Goal: Task Accomplishment & Management: Manage account settings

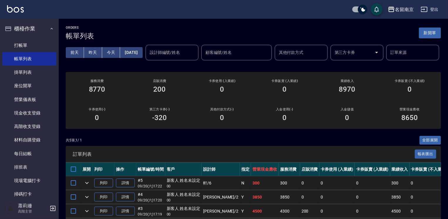
click at [435, 32] on button "新開單" at bounding box center [430, 33] width 22 height 11
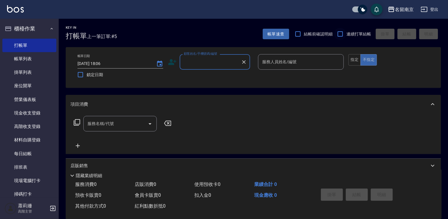
click at [341, 32] on input "連續打單結帳" at bounding box center [340, 34] width 12 height 12
checkbox input "true"
click at [211, 64] on input "顧客姓名/手機號碼/編號" at bounding box center [210, 62] width 56 height 10
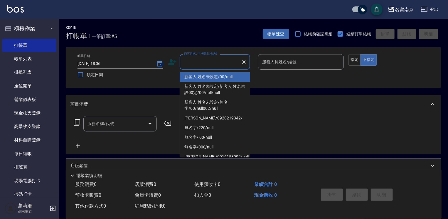
click at [204, 77] on li "新客人 姓名未設定/00/null" at bounding box center [215, 77] width 70 height 10
type input "新客人 姓名未設定/00/null"
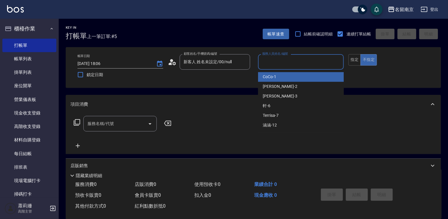
click at [277, 63] on input "服務人員姓名/編號" at bounding box center [300, 62] width 80 height 10
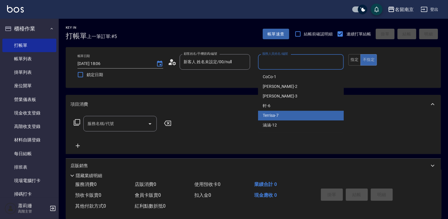
click at [284, 114] on div "Terrisa -7" at bounding box center [301, 116] width 86 height 10
type input "Terrisa-7"
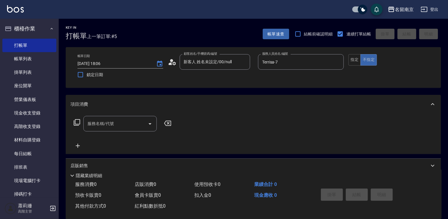
click at [77, 121] on icon at bounding box center [76, 122] width 7 height 7
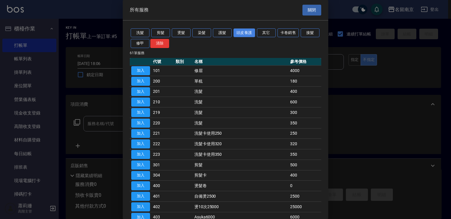
click at [241, 36] on button "頭皮養護" at bounding box center [244, 32] width 22 height 9
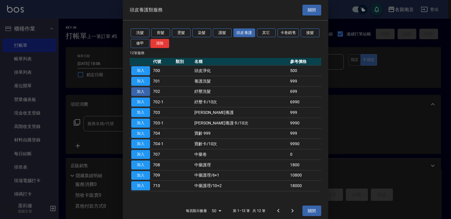
click at [143, 93] on button "加入" at bounding box center [140, 91] width 19 height 9
type input "紓壓洗髮(702)"
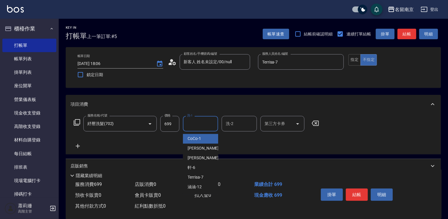
click at [194, 128] on input "洗-1" at bounding box center [200, 124] width 30 height 10
type input "Terrisa-7"
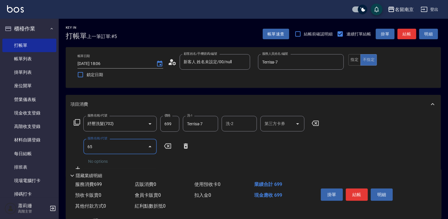
type input "6"
type input "染髮(1500)(501)"
type input "2300"
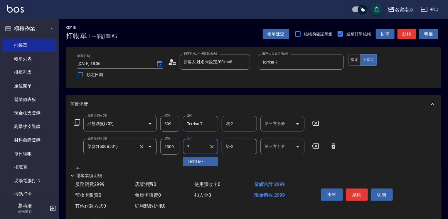
type input "Terrisa-7"
click at [358, 189] on button "結帳" at bounding box center [357, 195] width 22 height 12
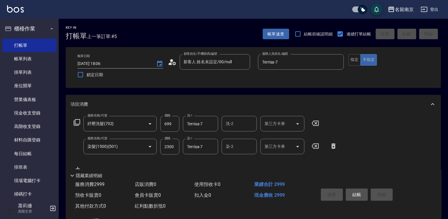
type input "[DATE] 18:07"
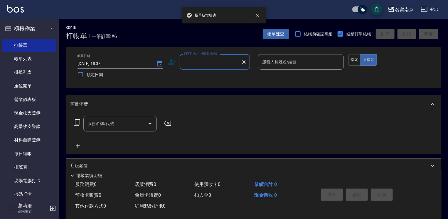
click at [195, 57] on input "顧客姓名/手機號碼/編號" at bounding box center [210, 62] width 56 height 10
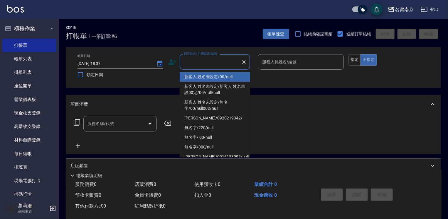
click at [201, 71] on ul "新客人 姓名未設定/00/null 新客人 姓名未設定/新客人 姓名未設00定/00/null/null 新客人 姓名未設定/無名字/00/null002/n…" at bounding box center [215, 114] width 70 height 88
click at [206, 78] on li "新客人 姓名未設定/00/null" at bounding box center [215, 77] width 70 height 10
type input "新客人 姓名未設定/00/null"
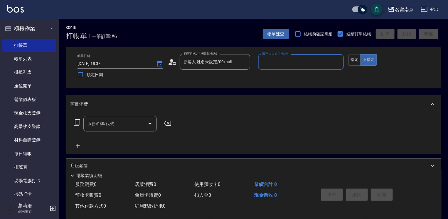
click at [263, 62] on input "服務人員姓名/編號" at bounding box center [300, 62] width 80 height 10
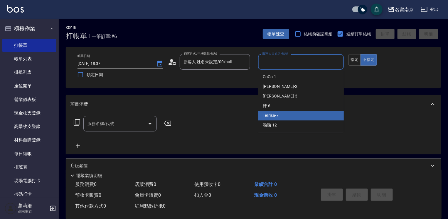
click at [271, 116] on span "Terrisa -7" at bounding box center [271, 116] width 16 height 6
type input "Terrisa-7"
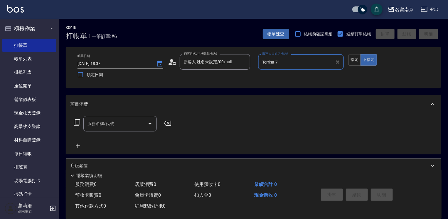
click at [74, 121] on icon at bounding box center [76, 122] width 7 height 7
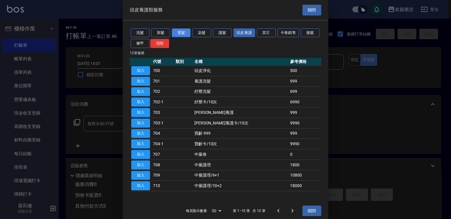
click at [182, 31] on button "燙髮" at bounding box center [181, 32] width 19 height 9
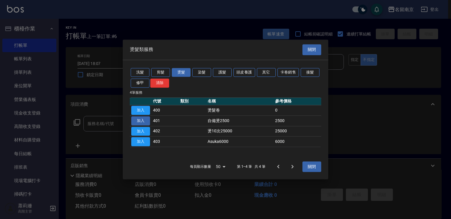
click at [135, 121] on button "加入" at bounding box center [140, 120] width 19 height 9
type input "自備燙2500(401)"
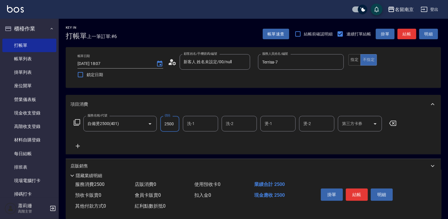
click at [169, 130] on input "2500" at bounding box center [169, 124] width 19 height 16
type input "3000"
type input "Terrisa-7"
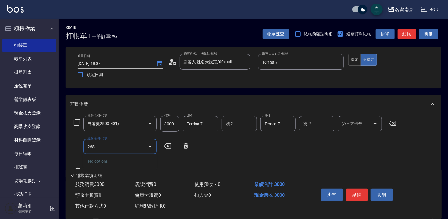
type input "265"
click at [79, 123] on icon at bounding box center [76, 122] width 7 height 7
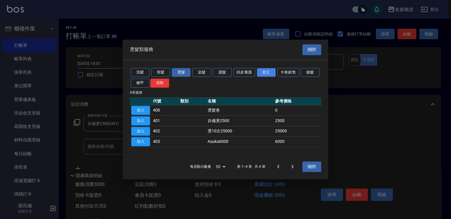
click at [262, 73] on button "其它" at bounding box center [266, 72] width 19 height 9
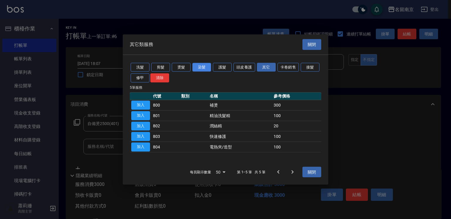
click at [201, 67] on button "染髮" at bounding box center [201, 67] width 19 height 9
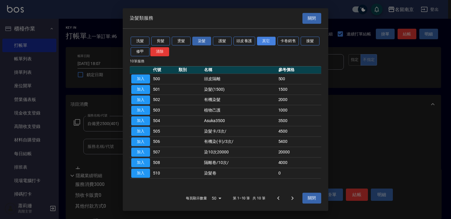
click at [264, 40] on button "其它" at bounding box center [266, 41] width 19 height 9
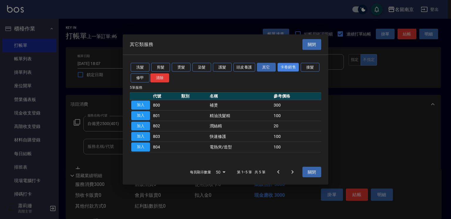
click at [281, 65] on button "卡卷銷售" at bounding box center [288, 67] width 22 height 9
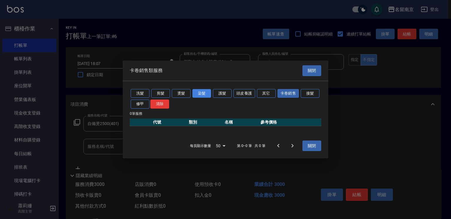
click at [196, 95] on button "染髮" at bounding box center [201, 93] width 19 height 9
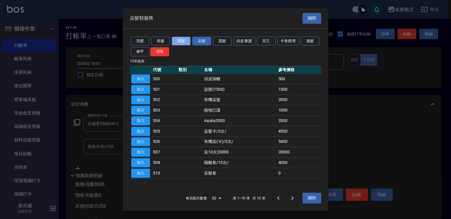
click at [178, 44] on button "燙髮" at bounding box center [181, 41] width 19 height 9
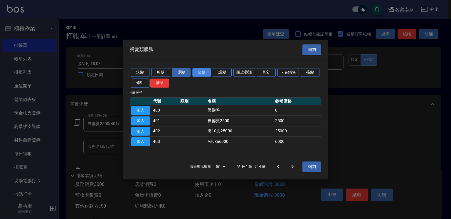
click at [201, 75] on button "染髮" at bounding box center [201, 72] width 19 height 9
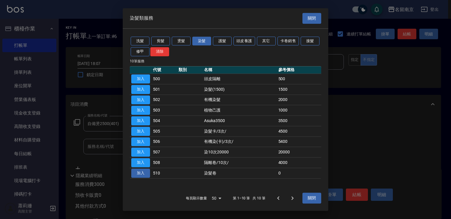
click at [140, 172] on button "加入" at bounding box center [140, 173] width 19 height 9
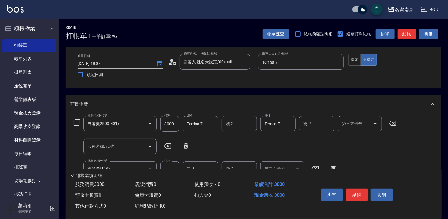
scroll to position [88, 0]
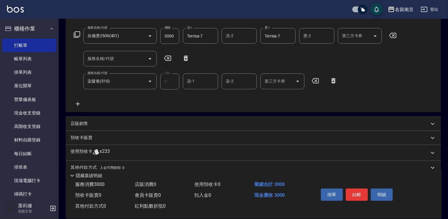
click at [184, 57] on icon at bounding box center [186, 58] width 4 height 5
type input "染髮卷(510)"
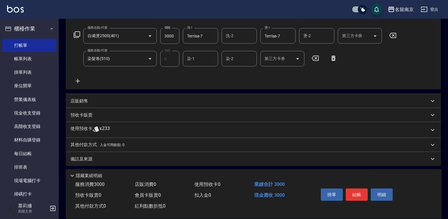
click at [195, 62] on input "染-1" at bounding box center [200, 59] width 30 height 10
type input "Terrisa-7"
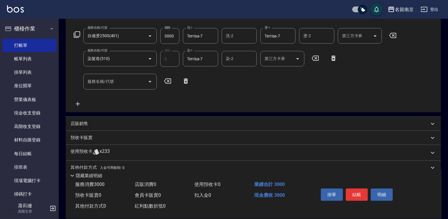
click at [172, 123] on div "店販銷售" at bounding box center [249, 124] width 358 height 6
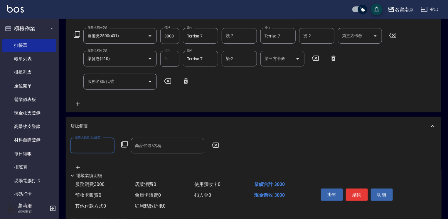
scroll to position [0, 0]
type input "Terrisa-7"
click at [122, 143] on icon at bounding box center [124, 144] width 7 height 7
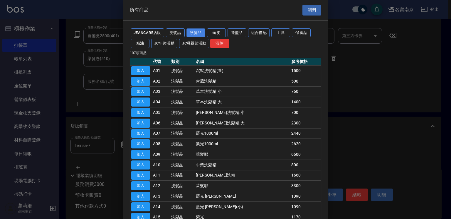
click at [193, 32] on button "護髮品" at bounding box center [195, 32] width 19 height 9
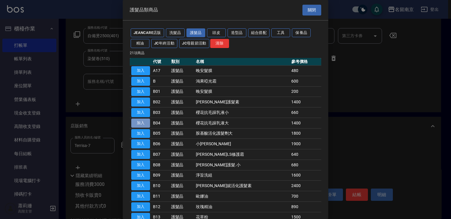
click at [141, 121] on button "加入" at bounding box center [140, 123] width 19 height 9
type input "櫻花抗毛躁乳液大"
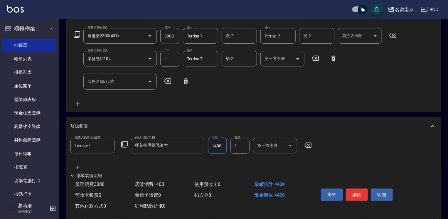
click at [221, 148] on input "1400" at bounding box center [217, 146] width 19 height 16
type input "1120"
click at [173, 34] on input "3000" at bounding box center [169, 36] width 19 height 16
click at [163, 39] on input "3000" at bounding box center [169, 36] width 19 height 16
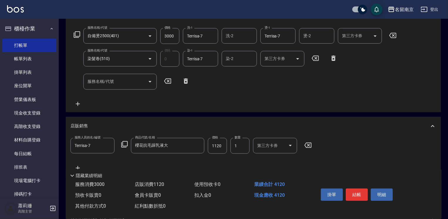
click at [203, 82] on div "服務名稱/代號 自備燙2500(401) 服務名稱/代號 價格 3000 價格 洗-1 Terrisa-7 洗-1 洗-2 洗-2 燙-1 Terrisa-7…" at bounding box center [234, 67] width 329 height 79
click at [173, 33] on input "3000" at bounding box center [169, 36] width 19 height 16
click at [172, 34] on input "3000" at bounding box center [169, 36] width 19 height 16
click at [166, 37] on input "3000" at bounding box center [169, 36] width 19 height 16
click at [165, 37] on input "3000" at bounding box center [169, 36] width 19 height 16
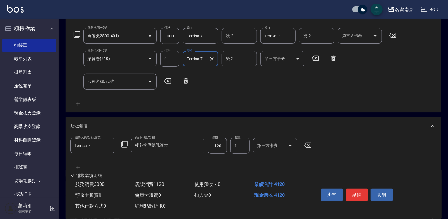
scroll to position [59, 0]
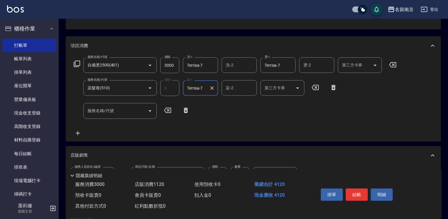
click at [165, 59] on input "3000" at bounding box center [169, 65] width 19 height 16
click at [147, 65] on icon "Open" at bounding box center [149, 65] width 7 height 7
click at [149, 65] on icon "Open" at bounding box center [149, 65] width 7 height 7
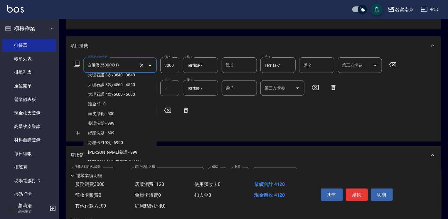
scroll to position [507, 0]
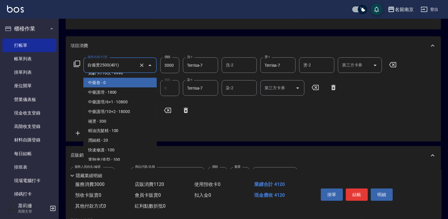
click at [126, 64] on input "自備燙2500(401)" at bounding box center [112, 65] width 52 height 10
click at [126, 63] on input "自備燙2500(401)" at bounding box center [112, 65] width 52 height 10
click at [168, 65] on input "3000" at bounding box center [169, 65] width 19 height 16
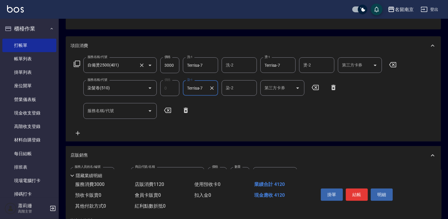
click at [132, 60] on div "自備燙2500(401) 服務名稱/代號" at bounding box center [119, 65] width 73 height 16
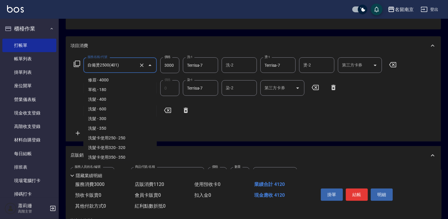
click at [130, 63] on input "自備燙2500(401)" at bounding box center [112, 65] width 52 height 10
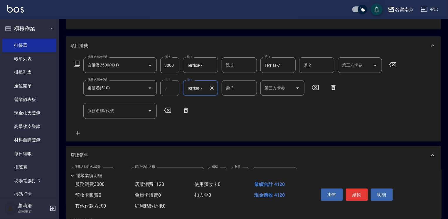
click at [168, 66] on input "3000" at bounding box center [169, 65] width 19 height 16
click at [251, 124] on div "服務名稱/代號 自備燙2500(401) 服務名稱/代號 價格 3000 價格 洗-1 Terrisa-7 洗-1 洗-2 洗-2 燙-1 Terrisa-7…" at bounding box center [234, 96] width 329 height 79
click at [172, 63] on input "3000" at bounding box center [169, 65] width 19 height 16
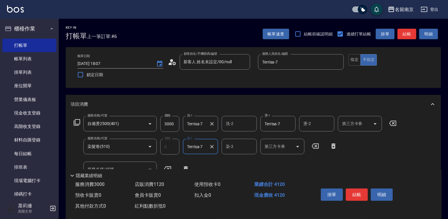
click at [194, 125] on input "Terrisa-7" at bounding box center [195, 124] width 21 height 10
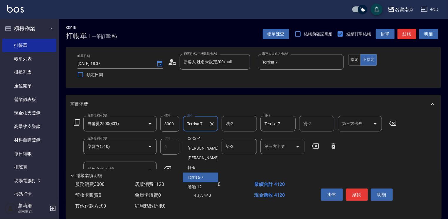
drag, startPoint x: 199, startPoint y: 180, endPoint x: 183, endPoint y: 138, distance: 45.8
click at [199, 181] on span "Terrisa -7" at bounding box center [195, 178] width 16 height 6
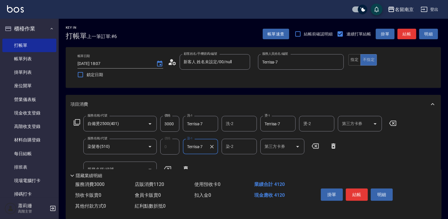
click at [175, 120] on input "3000" at bounding box center [169, 124] width 19 height 16
click at [165, 121] on input "3000" at bounding box center [169, 124] width 19 height 16
click at [77, 121] on icon at bounding box center [76, 122] width 7 height 7
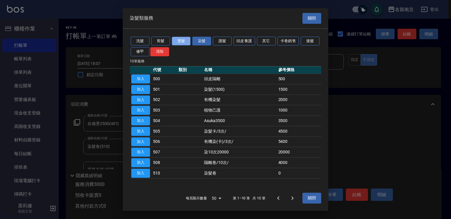
click at [185, 41] on button "燙髮" at bounding box center [181, 41] width 19 height 9
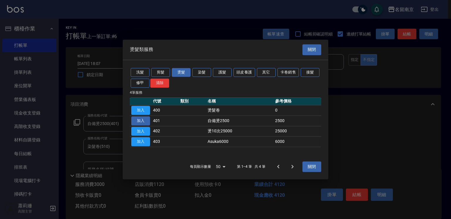
click at [143, 121] on button "加入" at bounding box center [140, 120] width 19 height 9
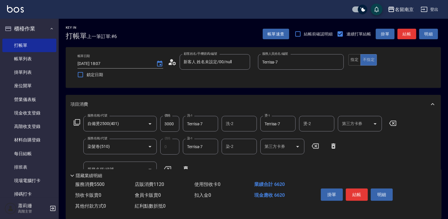
drag, startPoint x: 178, startPoint y: 121, endPoint x: 163, endPoint y: 123, distance: 15.1
click at [171, 123] on input "3000" at bounding box center [169, 124] width 19 height 16
click at [163, 123] on input "3000" at bounding box center [169, 124] width 19 height 16
click at [168, 123] on input "3000" at bounding box center [169, 124] width 19 height 16
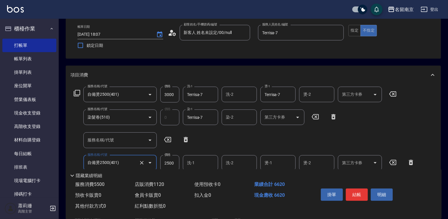
scroll to position [88, 0]
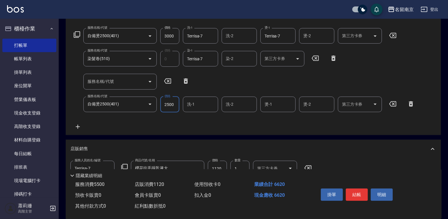
click at [166, 104] on input "2500" at bounding box center [169, 105] width 19 height 16
type input "3500"
type input "Terrisa-7"
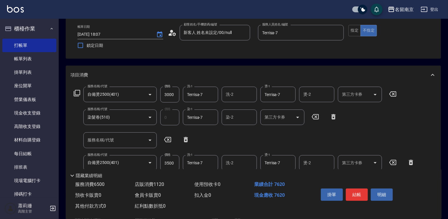
click at [392, 94] on icon at bounding box center [392, 94] width 15 height 7
click at [185, 140] on icon at bounding box center [186, 139] width 4 height 5
type input "自備燙2500(401)"
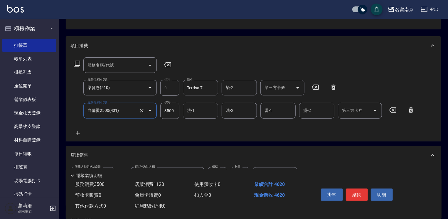
scroll to position [88, 0]
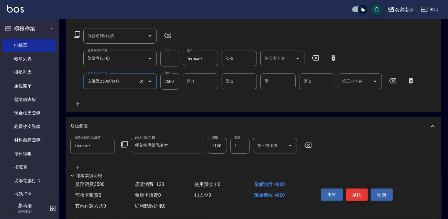
click at [357, 192] on button "結帳" at bounding box center [357, 195] width 22 height 12
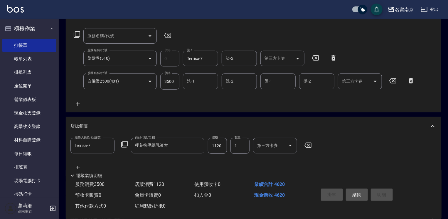
type input "[DATE] 18:11"
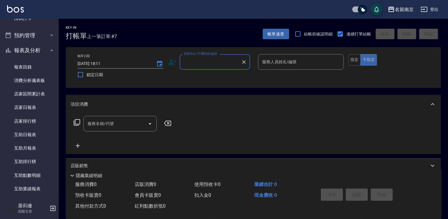
scroll to position [264, 0]
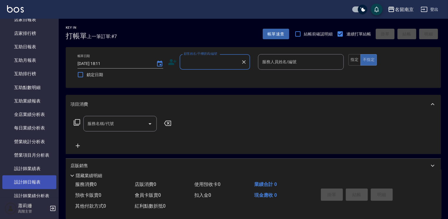
click at [26, 178] on link "設計師日報表" at bounding box center [29, 182] width 54 height 13
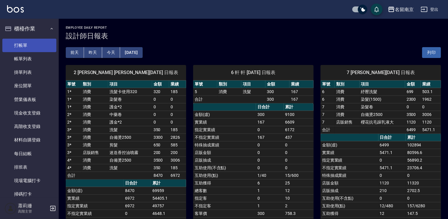
click at [22, 47] on link "打帳單" at bounding box center [29, 45] width 54 height 13
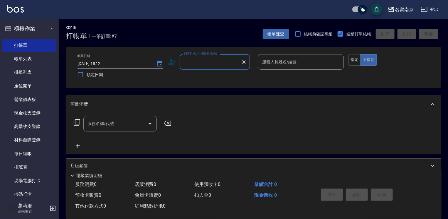
drag, startPoint x: 187, startPoint y: 65, endPoint x: 189, endPoint y: 67, distance: 3.3
click at [188, 66] on input "顧客姓名/手機號碼/編號" at bounding box center [210, 62] width 56 height 10
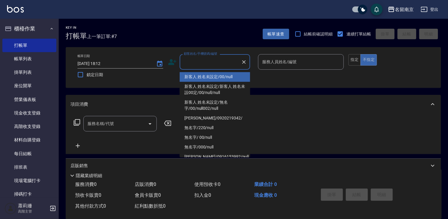
drag, startPoint x: 198, startPoint y: 77, endPoint x: 266, endPoint y: 70, distance: 69.0
click at [198, 77] on li "新客人 姓名未設定/00/null" at bounding box center [215, 77] width 70 height 10
type input "新客人 姓名未設定/00/null"
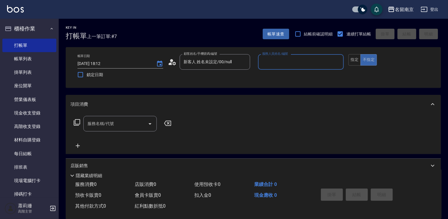
click at [271, 63] on input "服務人員姓名/編號" at bounding box center [300, 62] width 80 height 10
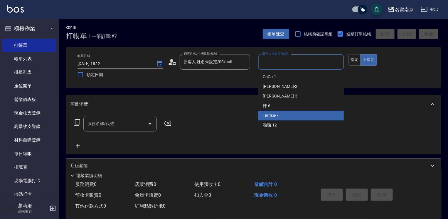
click at [270, 115] on span "Terrisa -7" at bounding box center [271, 116] width 16 height 6
type input "Terrisa-7"
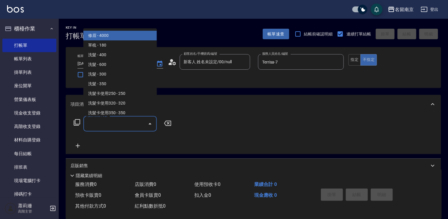
click at [124, 128] on input "服務名稱/代號" at bounding box center [115, 124] width 59 height 10
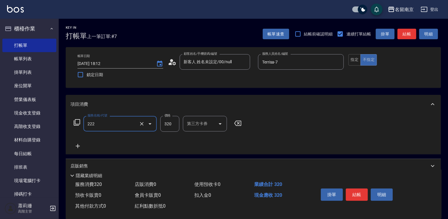
type input "洗髮卡使用320(222)"
type input "7"
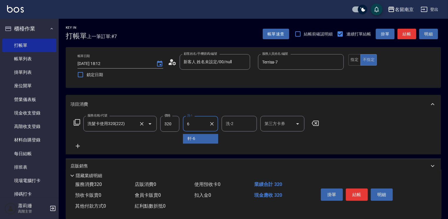
type input "軒-6"
click at [300, 123] on icon "Open" at bounding box center [297, 124] width 7 height 7
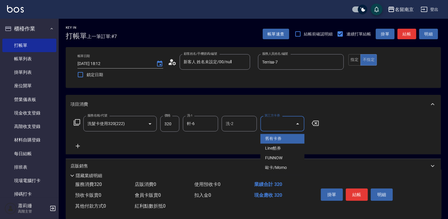
click at [286, 138] on span "舊有卡券" at bounding box center [282, 139] width 44 height 10
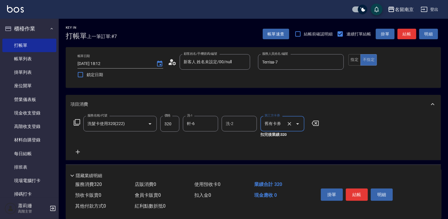
type input "舊有卡券"
click at [361, 193] on button "結帳" at bounding box center [357, 195] width 22 height 12
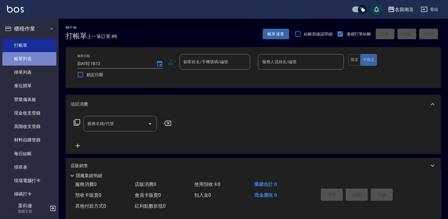
click at [36, 59] on link "帳單列表" at bounding box center [29, 58] width 54 height 13
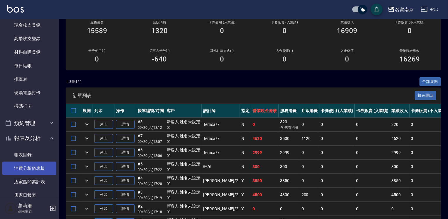
scroll to position [147, 0]
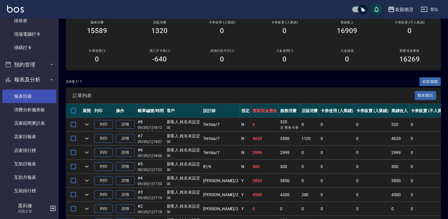
click at [28, 94] on link "報表目錄" at bounding box center [29, 96] width 54 height 13
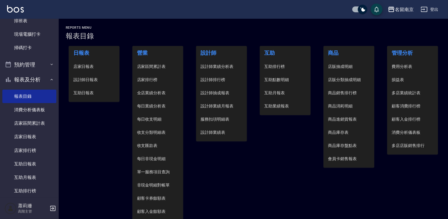
click at [83, 80] on span "設計師日報表" at bounding box center [94, 80] width 42 height 6
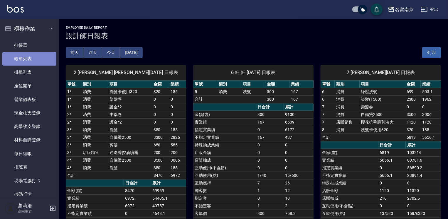
click at [40, 53] on link "帳單列表" at bounding box center [29, 58] width 54 height 13
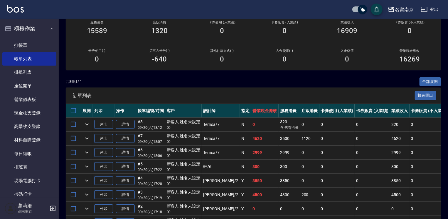
scroll to position [115, 0]
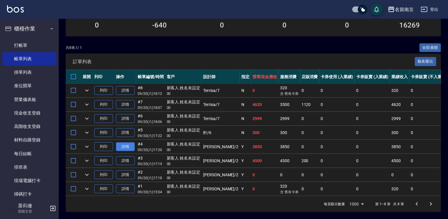
click at [128, 143] on link "詳情" at bounding box center [125, 147] width 19 height 9
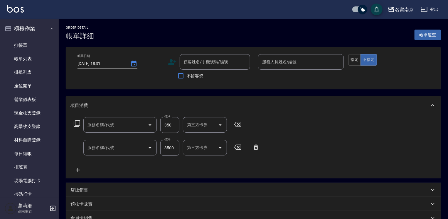
type input "[DATE] 17:20"
type input "[PERSON_NAME]-2"
type input "洗髮(220)"
type input "自備燙2500(401)"
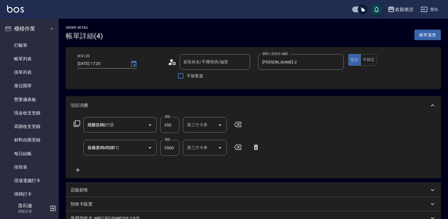
type input "新客人 姓名未設定/00/null"
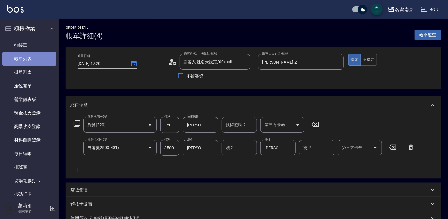
click at [37, 62] on link "帳單列表" at bounding box center [29, 58] width 54 height 13
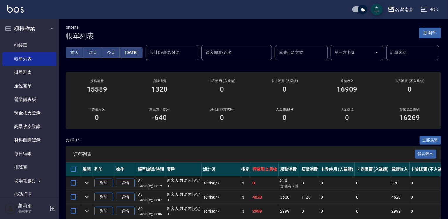
scroll to position [88, 0]
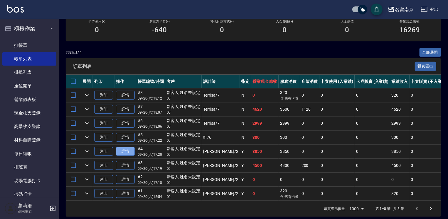
click at [121, 156] on link "詳情" at bounding box center [125, 151] width 19 height 9
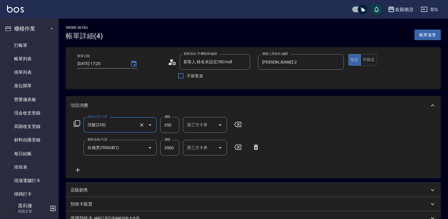
type input "新客人 姓名未設定/00/null"
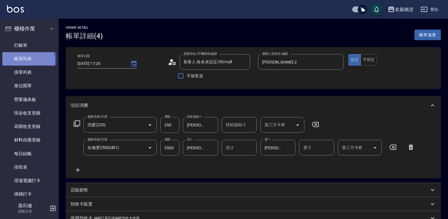
click at [28, 60] on link "帳單列表" at bounding box center [29, 58] width 54 height 13
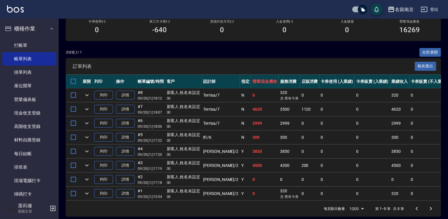
scroll to position [115, 0]
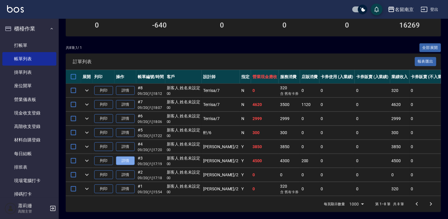
click at [126, 157] on link "詳情" at bounding box center [125, 161] width 19 height 9
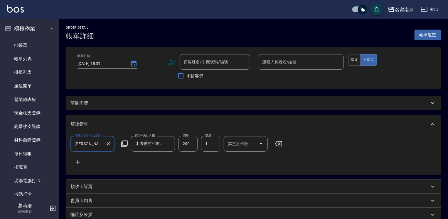
type input "[DATE] 17:19"
type input "[PERSON_NAME]-2"
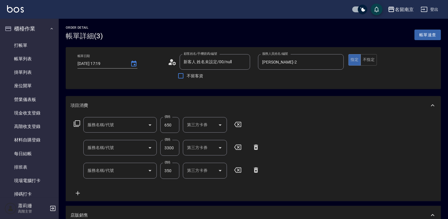
type input "新客人 姓名未設定/00/null"
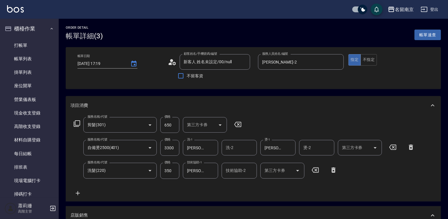
type input "剪髮(301)"
type input "自備燙2500(401)"
type input "洗髮(220)"
click at [30, 43] on link "打帳單" at bounding box center [29, 45] width 54 height 13
